Goal: Task Accomplishment & Management: Manage account settings

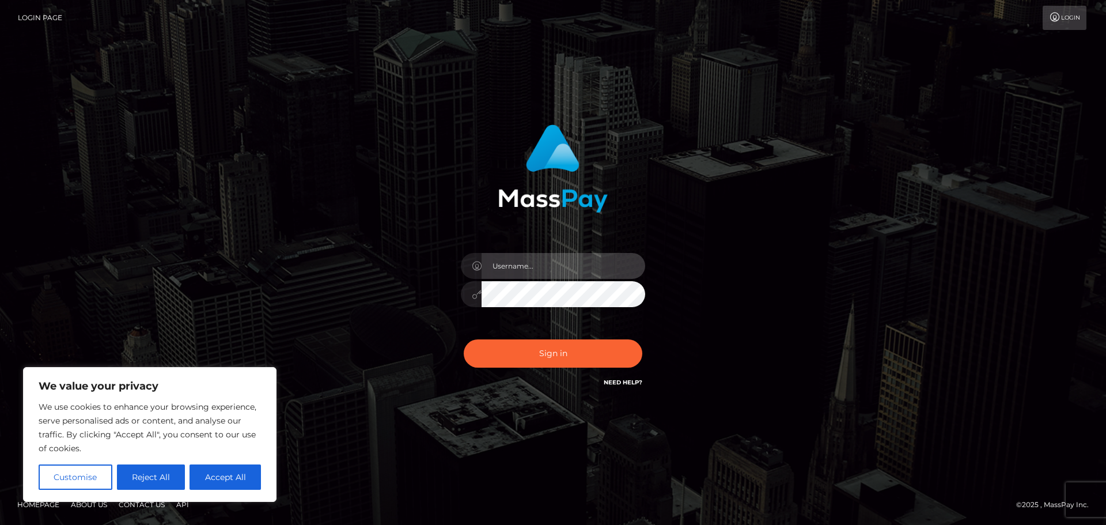
click at [550, 267] on input "text" at bounding box center [564, 266] width 164 height 26
type input "onlyoneolive@proton.me"
click at [464, 339] on button "Sign in" at bounding box center [553, 353] width 179 height 28
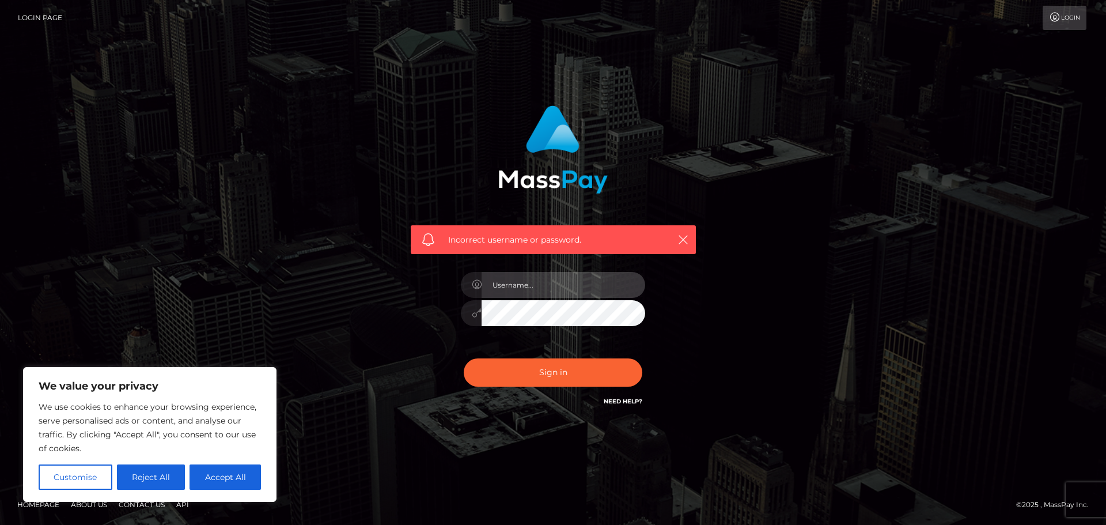
drag, startPoint x: 0, startPoint y: 0, endPoint x: 559, endPoint y: 292, distance: 631.1
click at [559, 292] on input "text" at bounding box center [564, 285] width 164 height 26
click at [1066, 19] on link "Login" at bounding box center [1065, 18] width 44 height 24
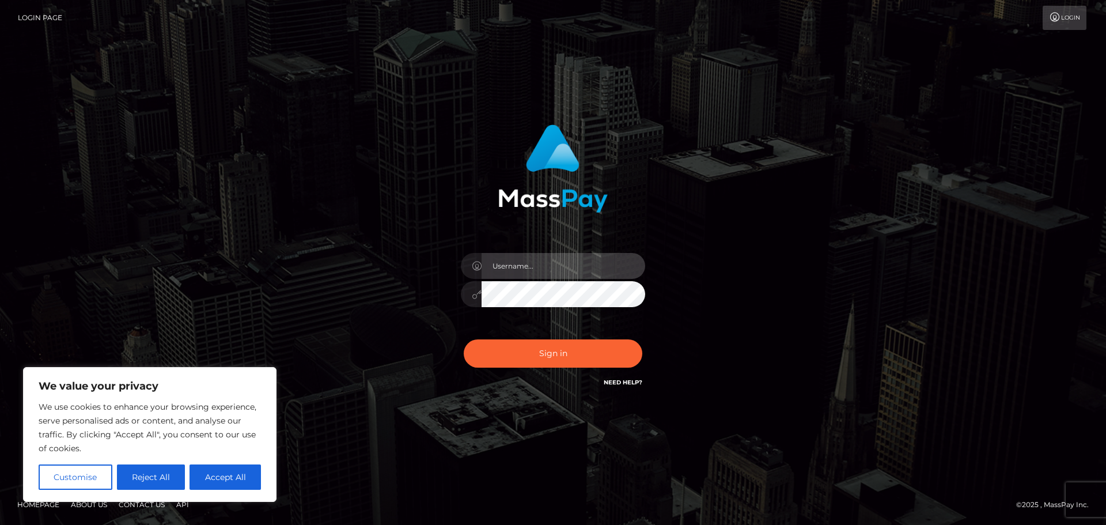
click at [557, 262] on input "text" at bounding box center [564, 266] width 164 height 26
type input "onlyoneolive@proton.me"
click at [464, 339] on button "Sign in" at bounding box center [553, 353] width 179 height 28
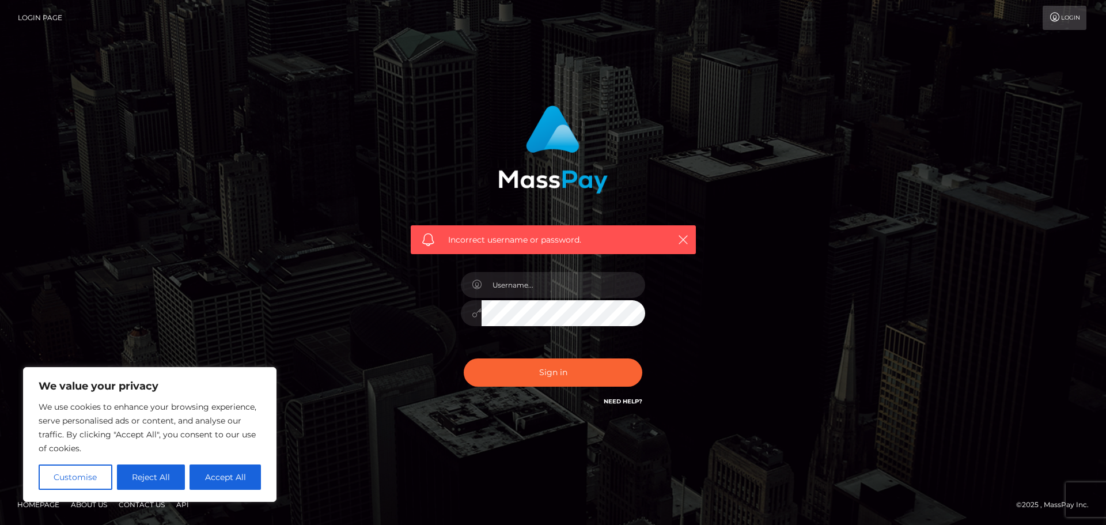
click at [634, 398] on link "Need Help?" at bounding box center [623, 401] width 39 height 7
click at [843, 226] on div "Incorrect username or password." at bounding box center [553, 262] width 657 height 331
